Goal: Transaction & Acquisition: Obtain resource

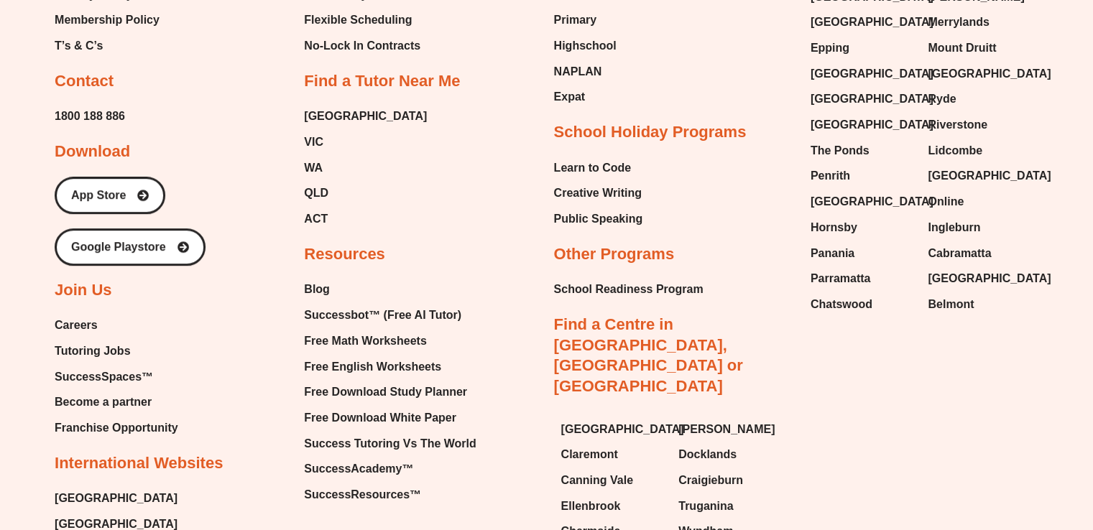
scroll to position [6282, 0]
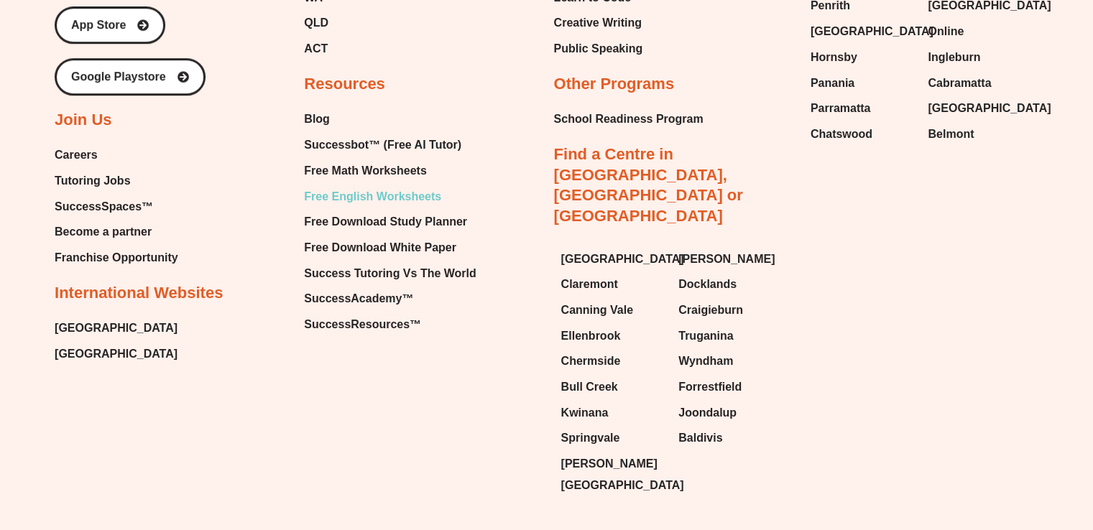
click at [402, 186] on span "Free English Worksheets" at bounding box center [372, 197] width 137 height 22
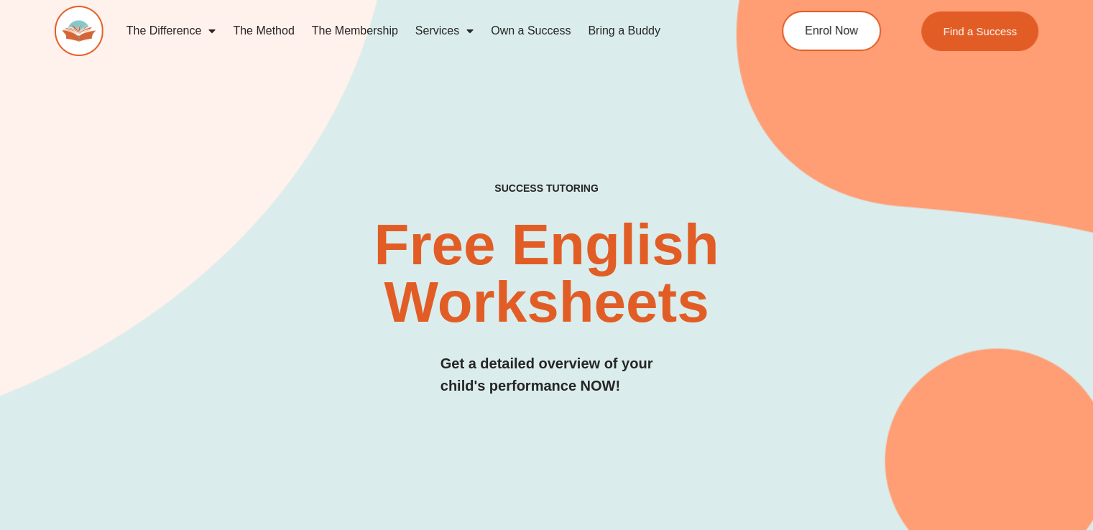
click at [218, 204] on div "SUCCESS TUTORING​ Free English Worksheets​ Get a detailed overview of your chil…" at bounding box center [546, 304] width 983 height 244
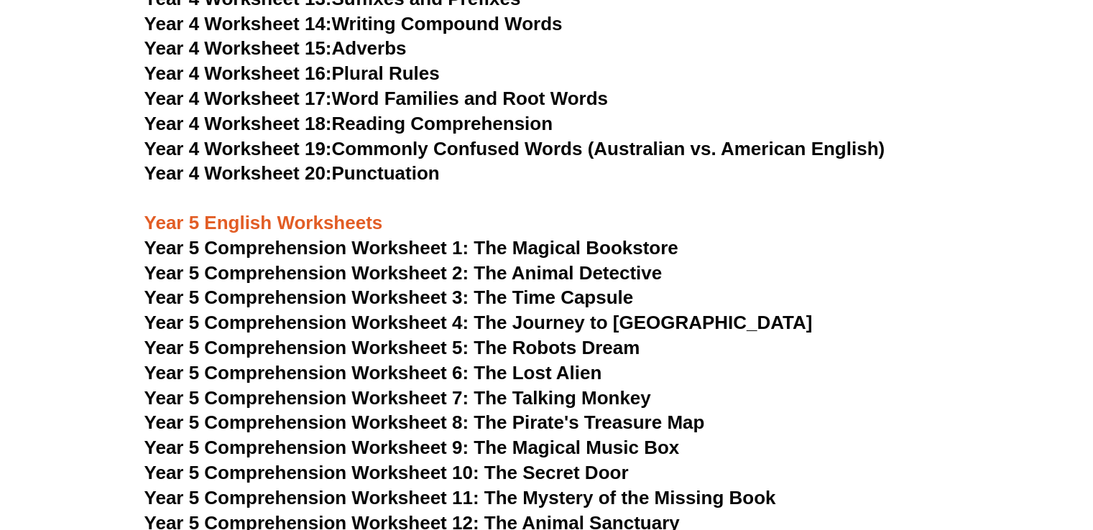
scroll to position [6005, 0]
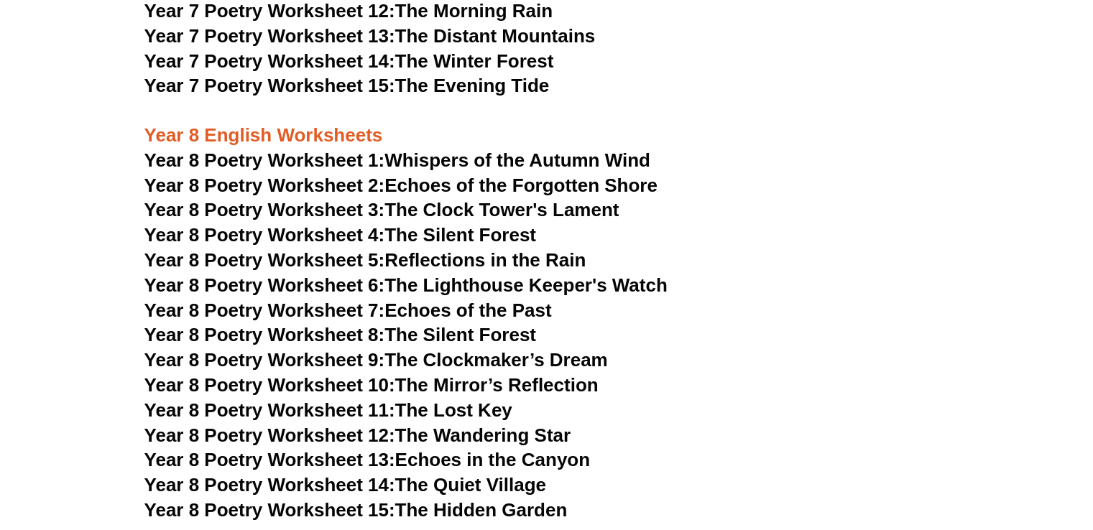
scroll to position [8677, 0]
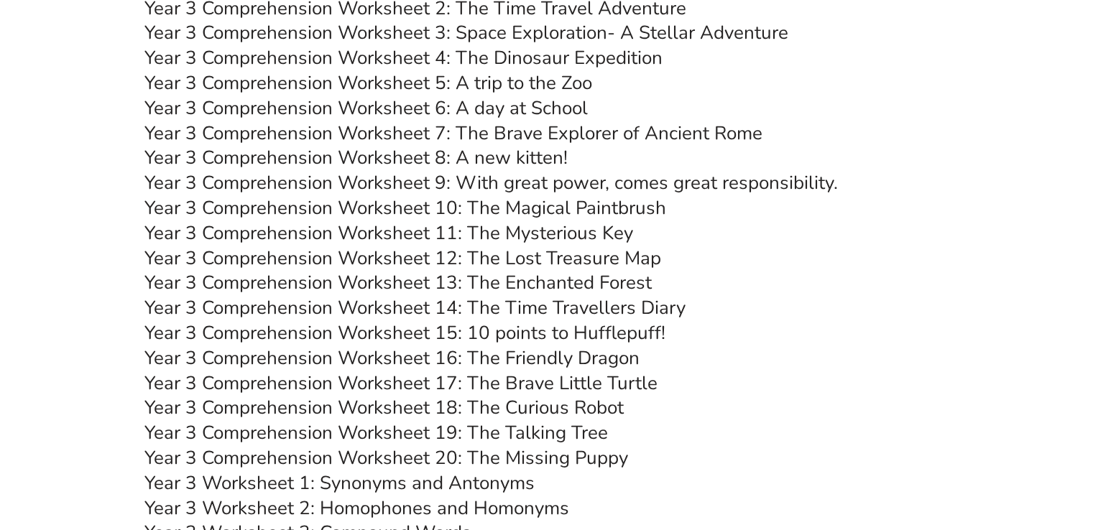
scroll to position [4138, 0]
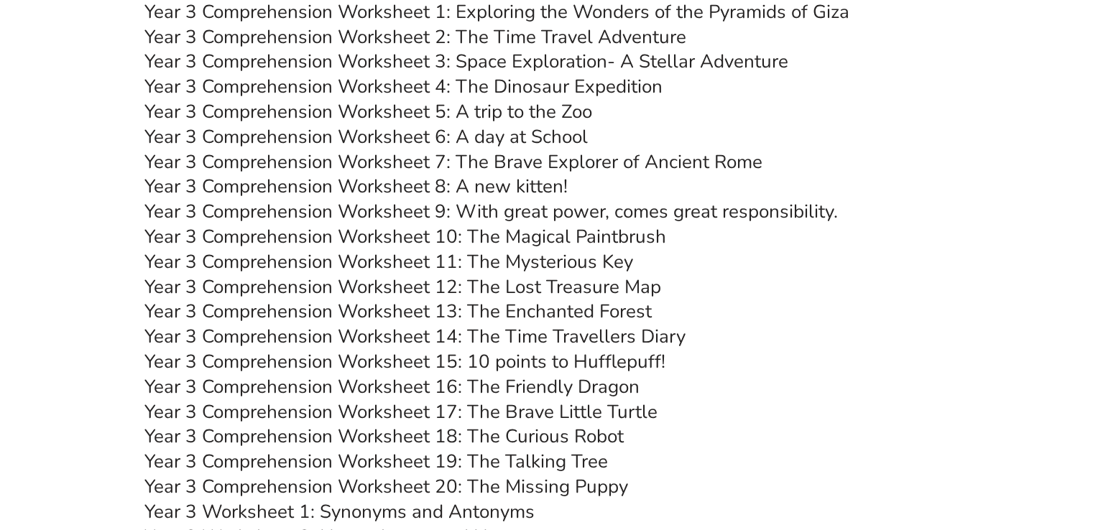
click at [519, 458] on link "Year 3 Comprehension Worksheet 19: The Talking Tree" at bounding box center [375, 461] width 463 height 25
